Goal: Task Accomplishment & Management: Manage account settings

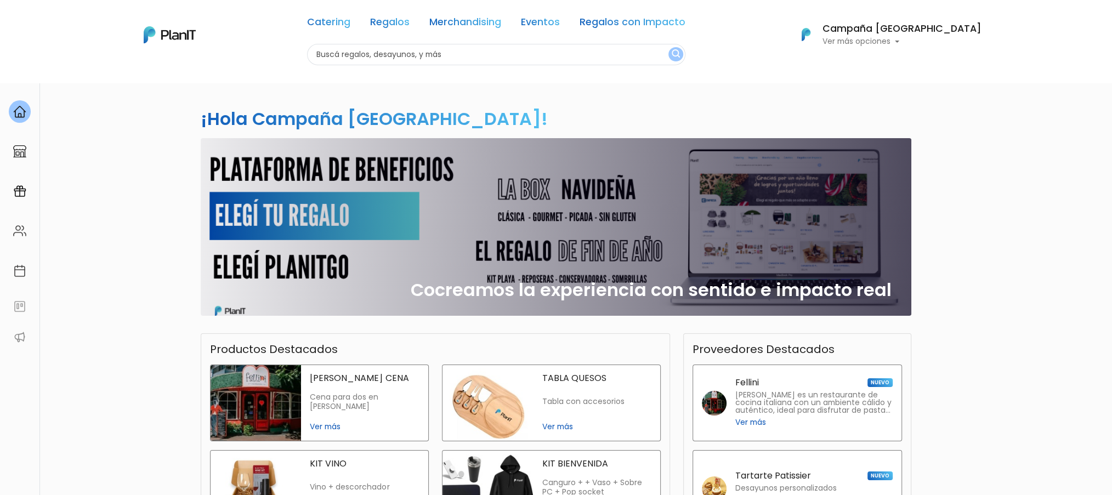
click at [1009, 195] on div "¡Hola Campaña Argentina! slide 1 of 1 Cocreamos la experiencia con sentido e im…" at bounding box center [556, 372] width 1112 height 581
click at [19, 158] on img at bounding box center [19, 151] width 13 height 13
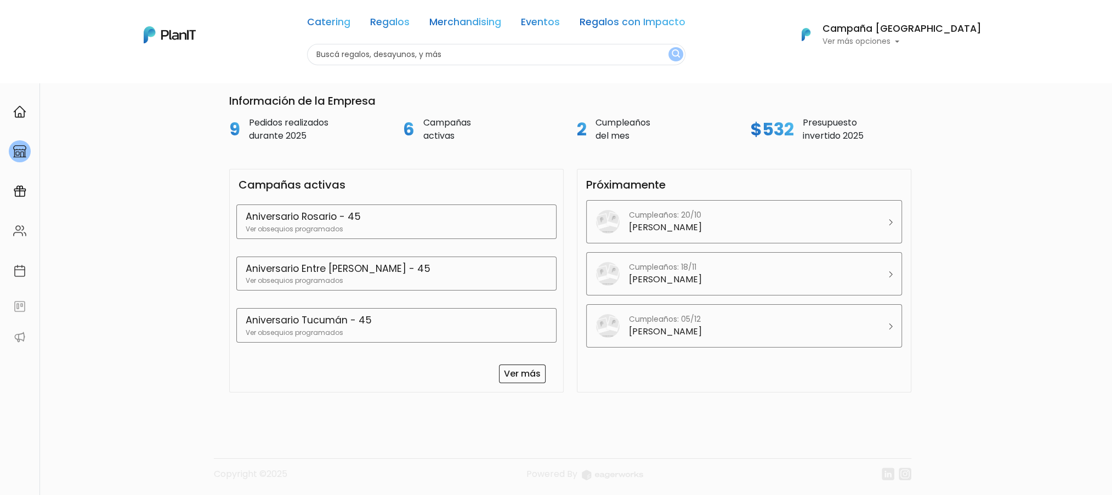
scroll to position [73, 0]
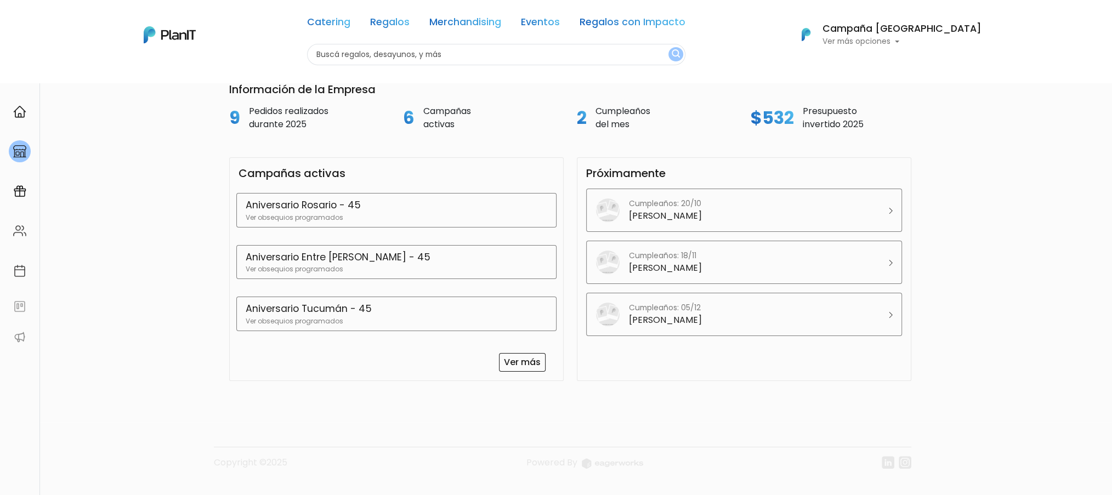
click at [392, 210] on p "Aniversario Rosario - 45" at bounding box center [396, 205] width 301 height 14
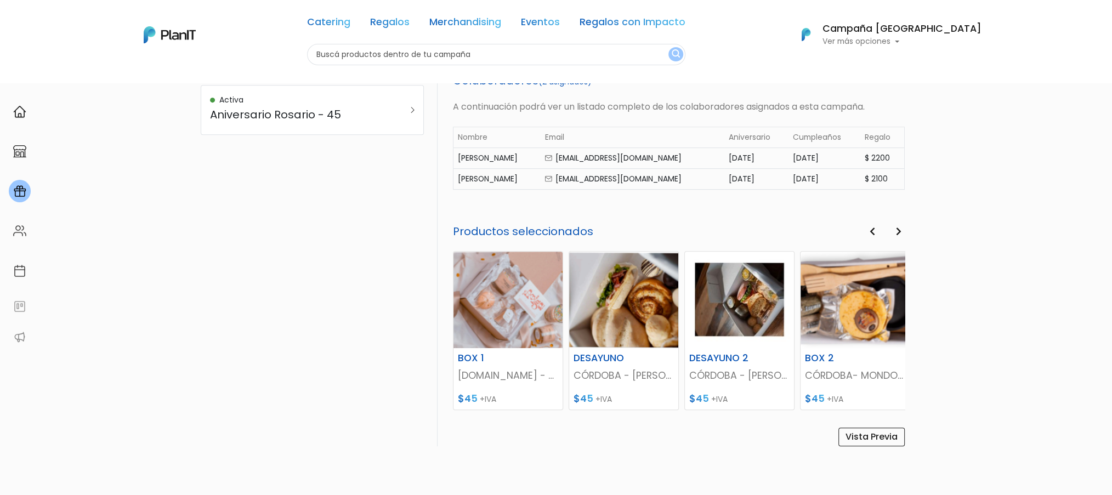
scroll to position [543, 0]
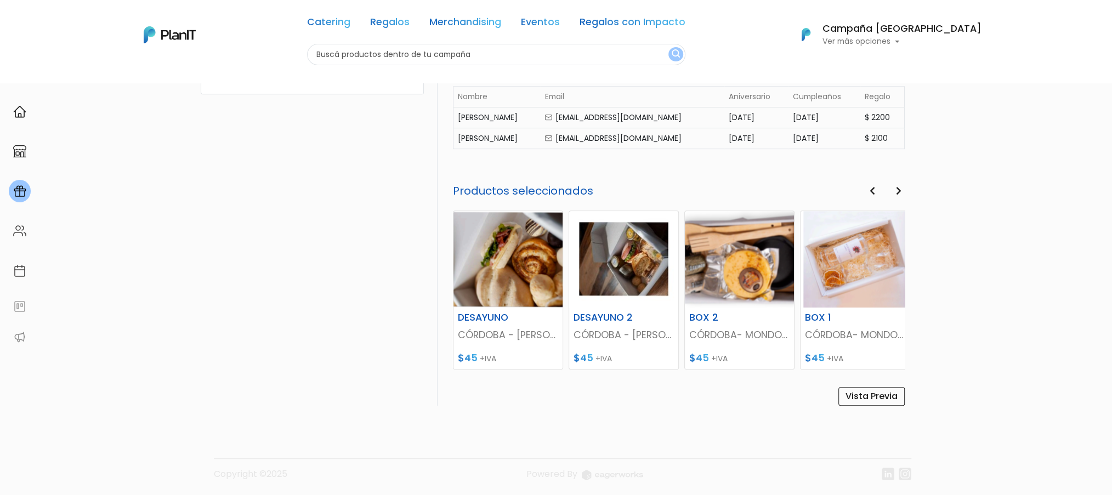
click at [885, 189] on h5 "Productos seleccionados" at bounding box center [679, 190] width 452 height 13
click at [872, 186] on icon "button" at bounding box center [871, 190] width 5 height 9
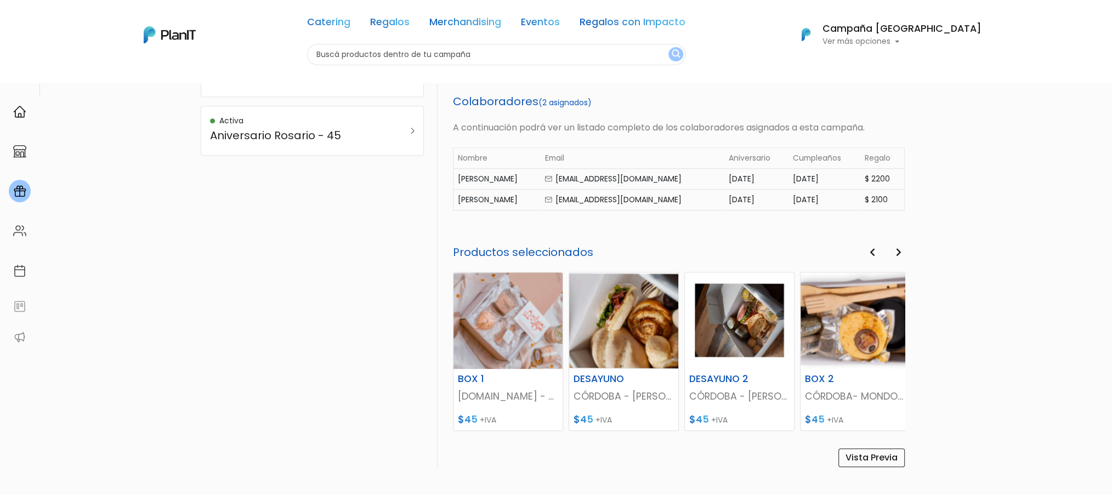
scroll to position [470, 0]
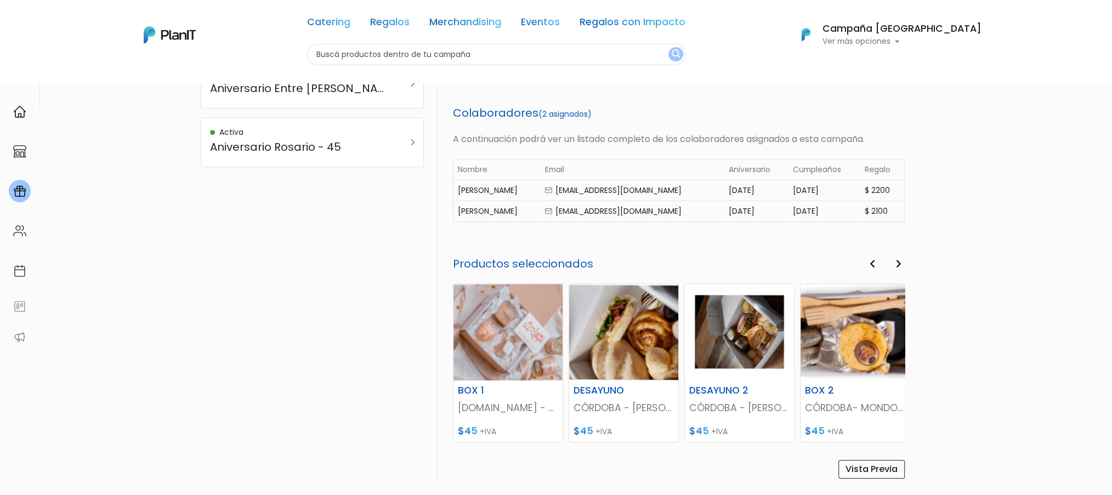
click at [947, 45] on p "Ver más opciones" at bounding box center [901, 42] width 159 height 8
click at [912, 164] on link "Cerrar Sesión" at bounding box center [933, 163] width 98 height 22
